Goal: Task Accomplishment & Management: Use online tool/utility

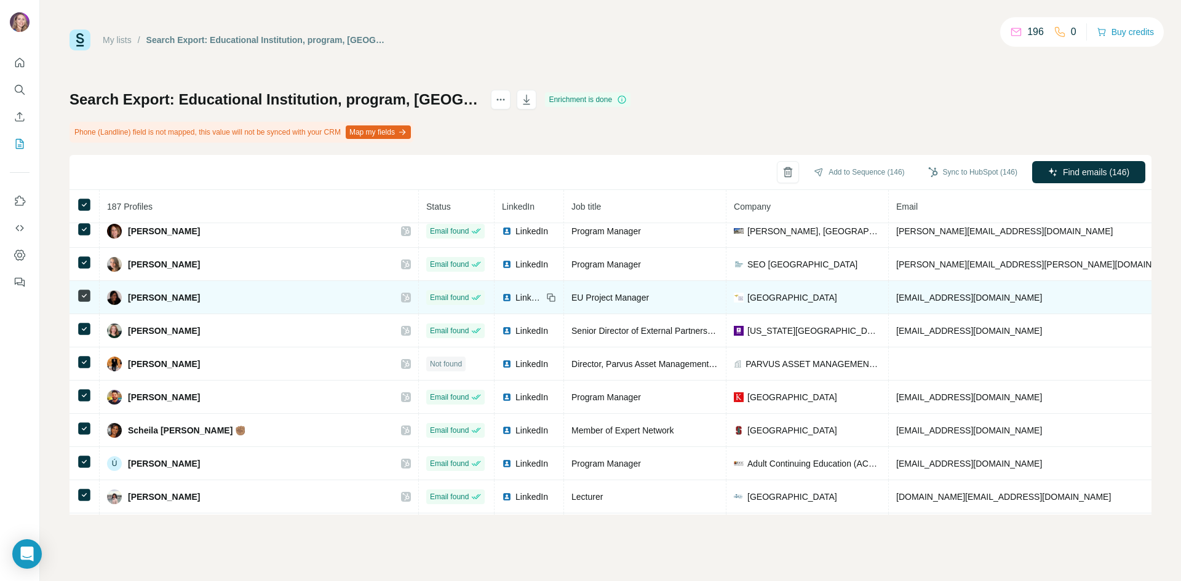
scroll to position [5150, 0]
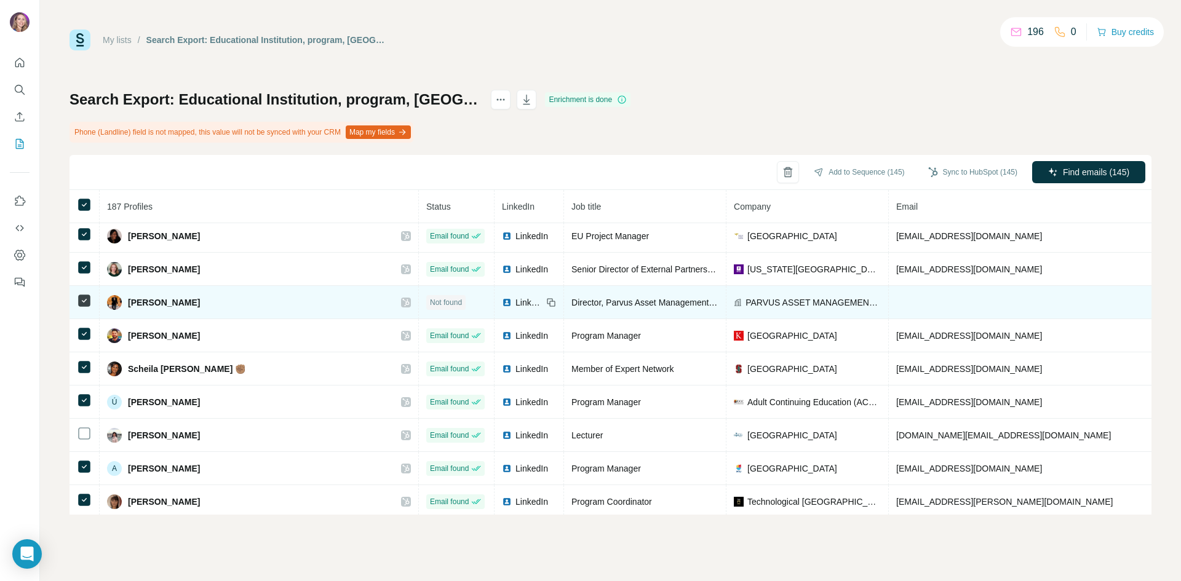
click at [91, 296] on icon at bounding box center [84, 300] width 15 height 15
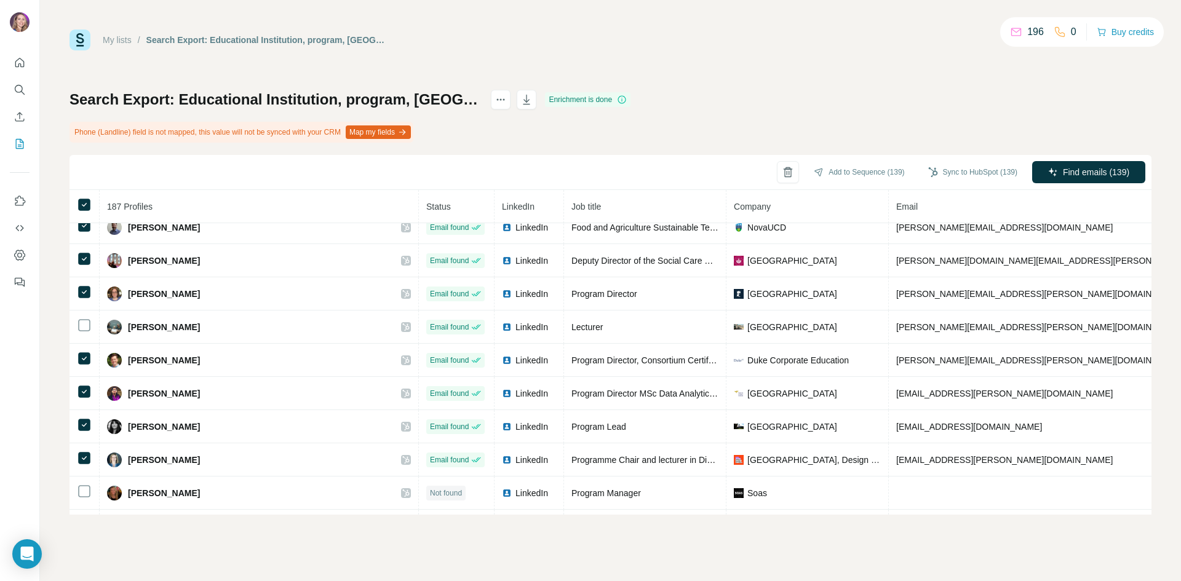
scroll to position [4510, 0]
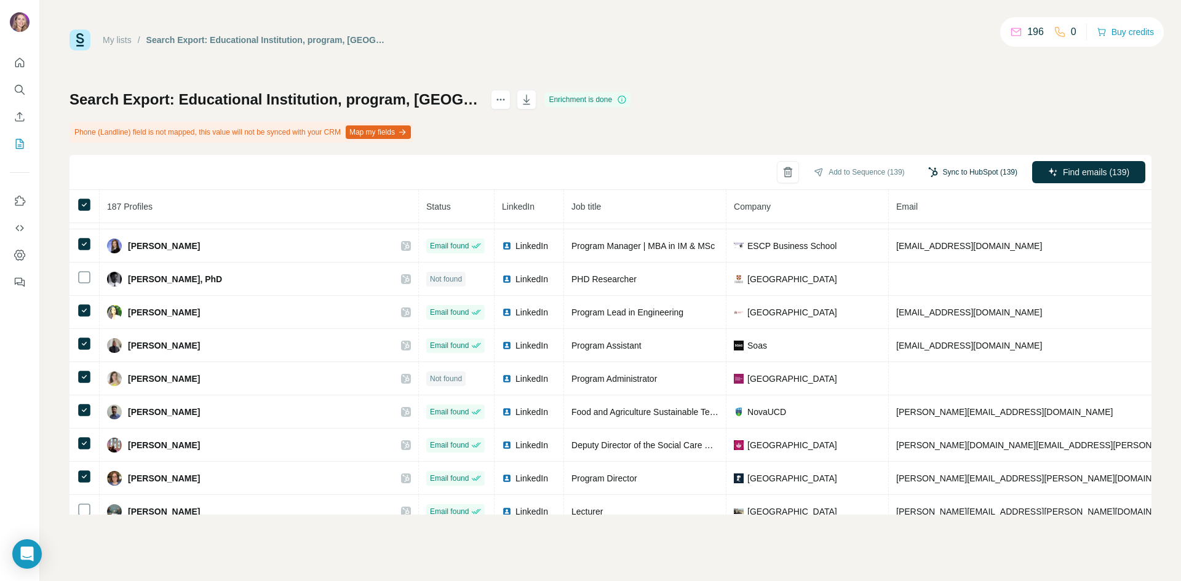
click at [981, 171] on button "Sync to HubSpot (139)" at bounding box center [972, 172] width 106 height 18
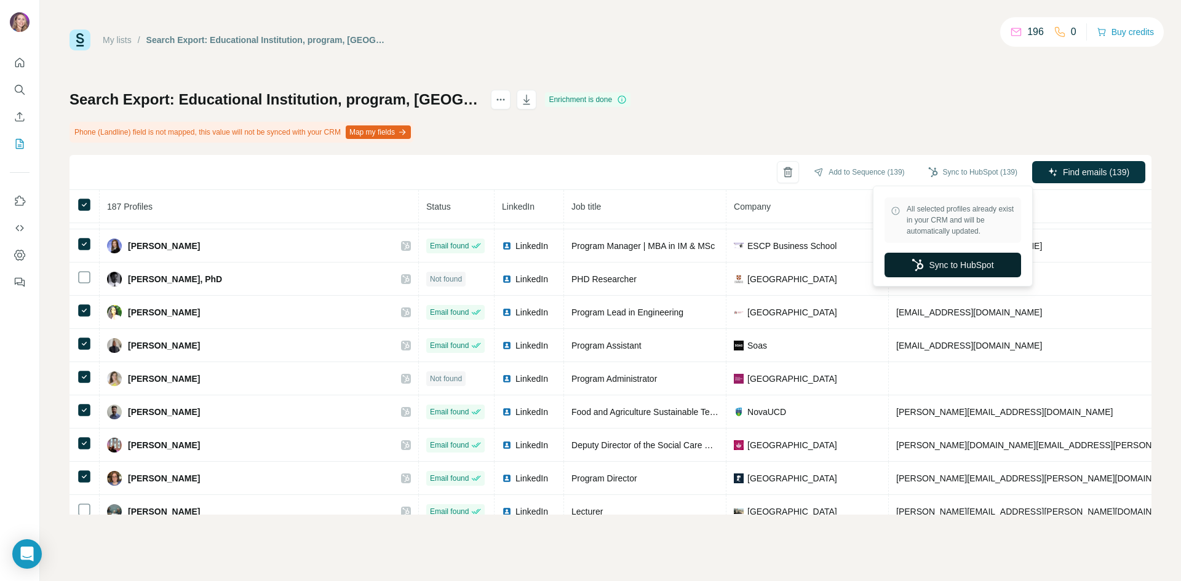
click at [958, 263] on button "Sync to HubSpot" at bounding box center [952, 265] width 137 height 25
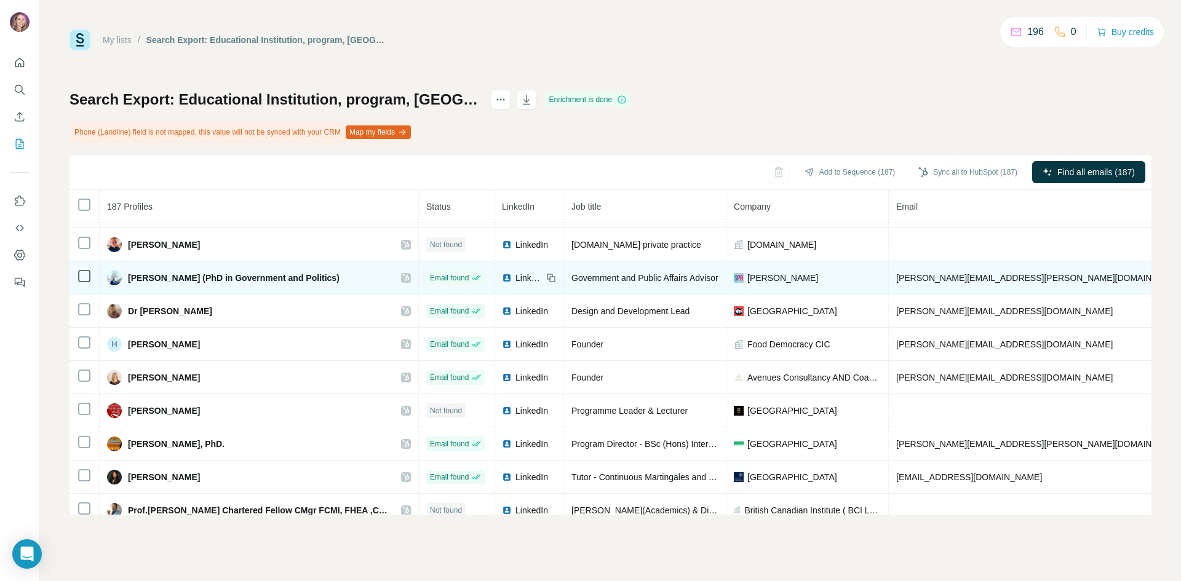
scroll to position [123, 0]
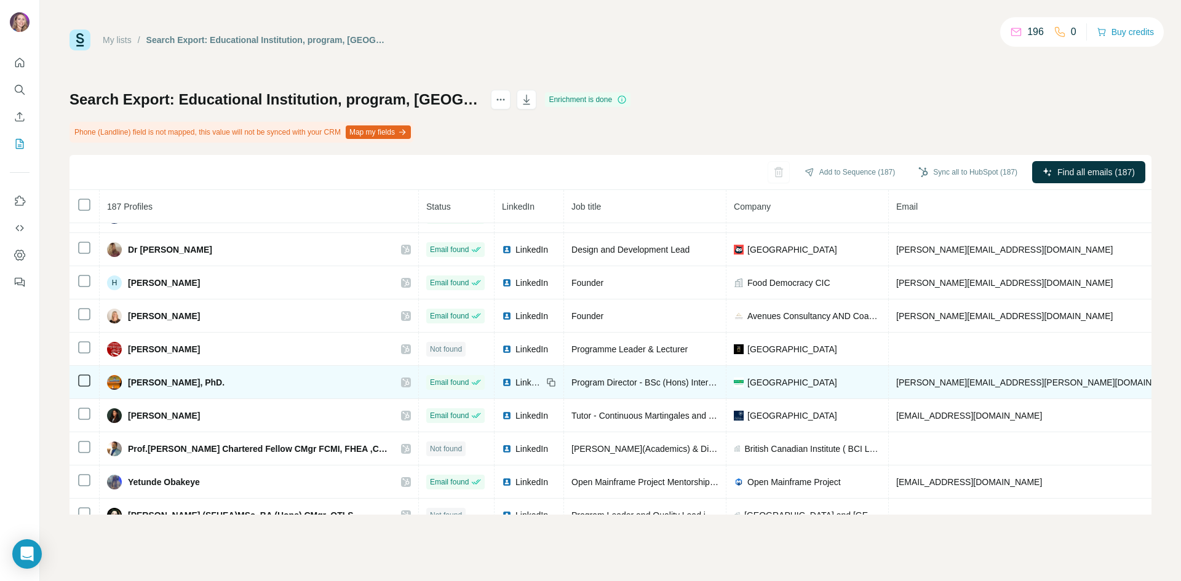
drag, startPoint x: 232, startPoint y: 385, endPoint x: 128, endPoint y: 373, distance: 105.2
click at [128, 373] on td "[PERSON_NAME], PhD." at bounding box center [259, 382] width 319 height 33
copy span "[PERSON_NAME], PhD."
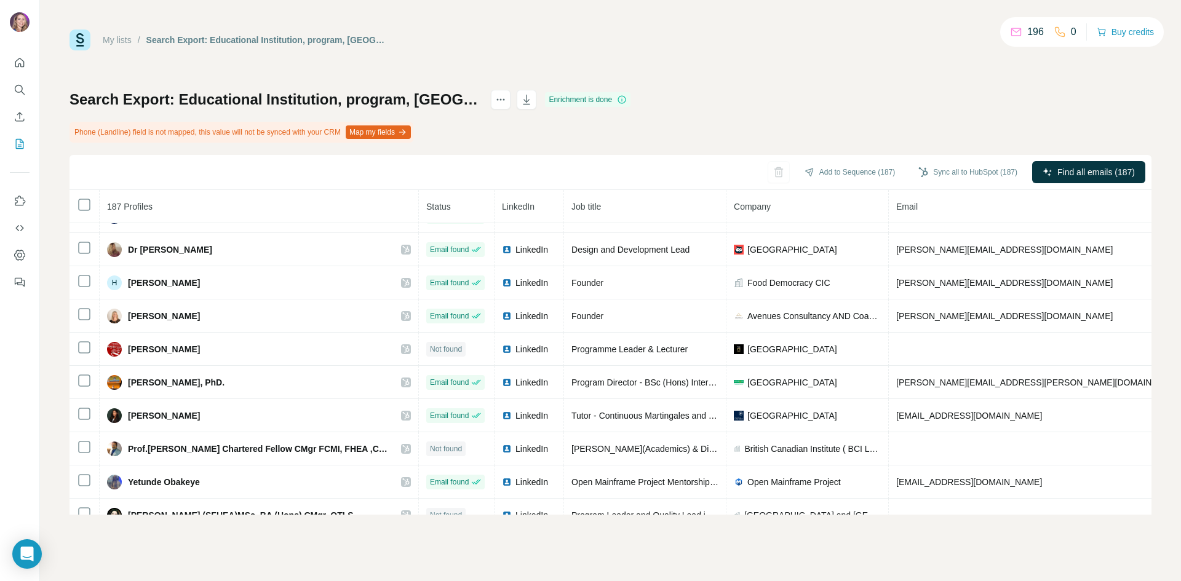
click at [121, 36] on link "My lists" at bounding box center [117, 40] width 29 height 10
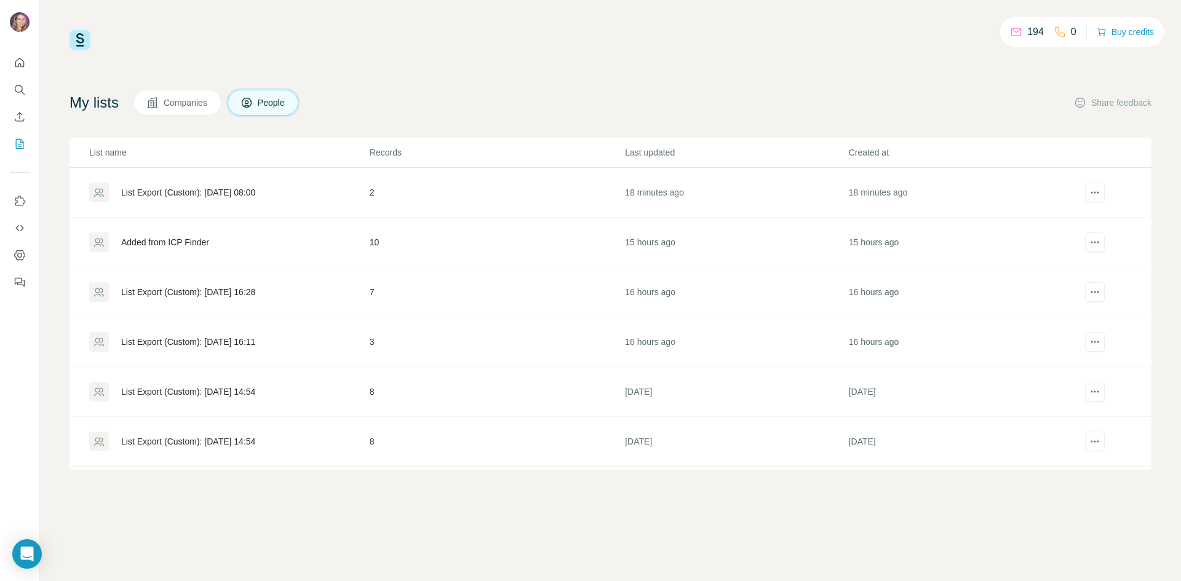
click at [190, 244] on div "Added from ICP Finder" at bounding box center [165, 242] width 88 height 12
